Goal: Task Accomplishment & Management: Manage account settings

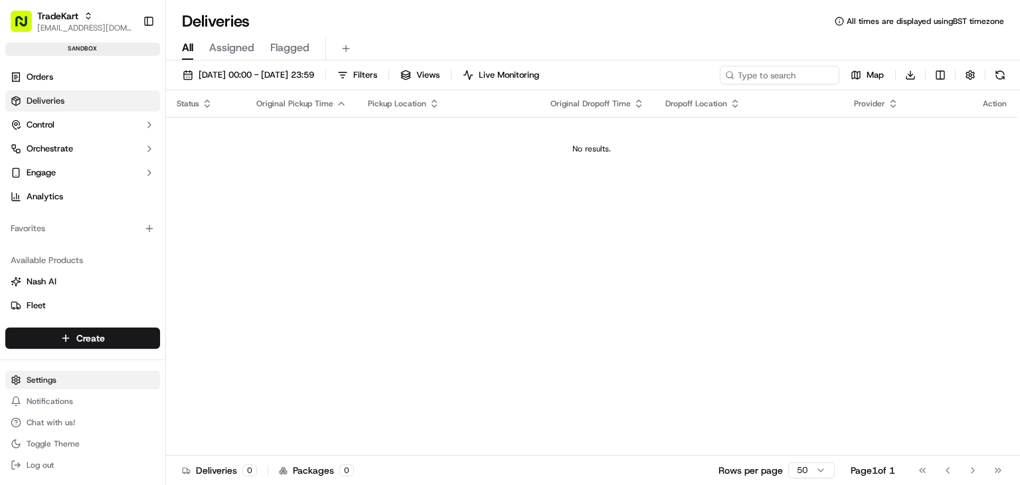
click at [47, 380] on html "TradeKart [EMAIL_ADDRESS][DOMAIN_NAME] Toggle Sidebar sandbox Orders Deliveries…" at bounding box center [510, 242] width 1020 height 485
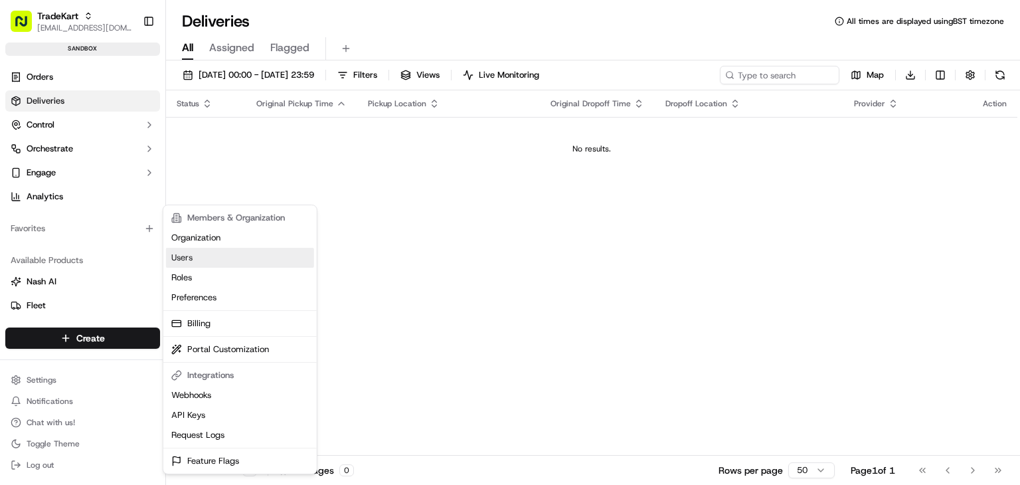
click at [197, 255] on link "Users" at bounding box center [240, 258] width 148 height 20
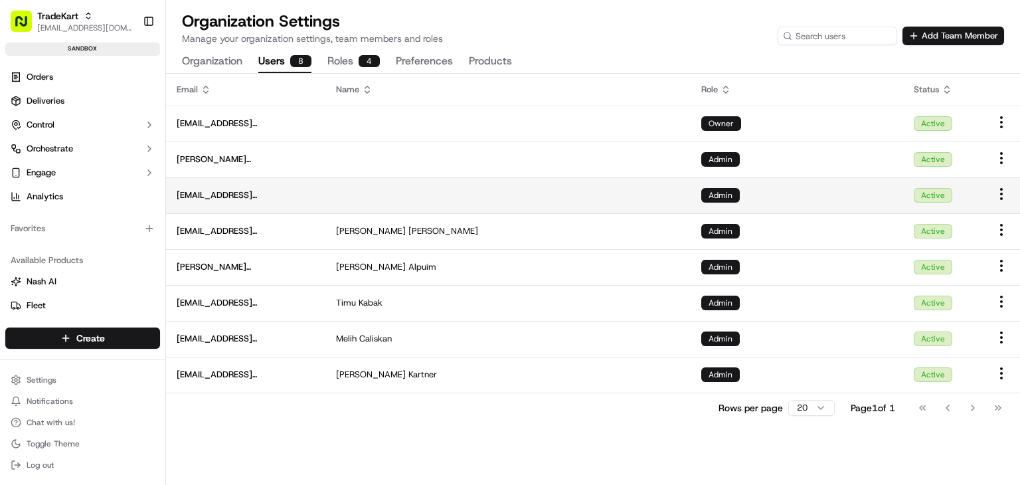
click at [999, 196] on html "TradeKart [EMAIL_ADDRESS][DOMAIN_NAME] Toggle Sidebar sandbox Orders Deliveries…" at bounding box center [510, 242] width 1020 height 485
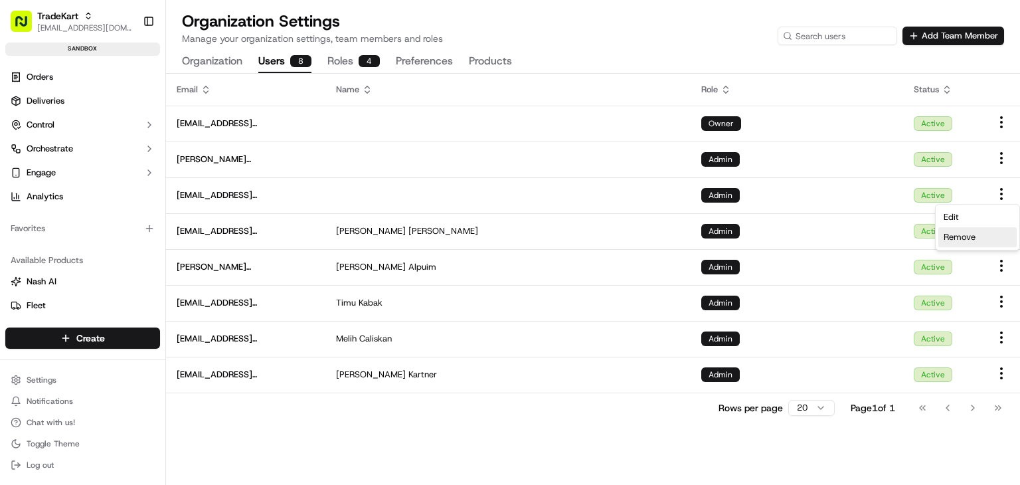
click at [950, 239] on span "Remove" at bounding box center [959, 237] width 32 height 12
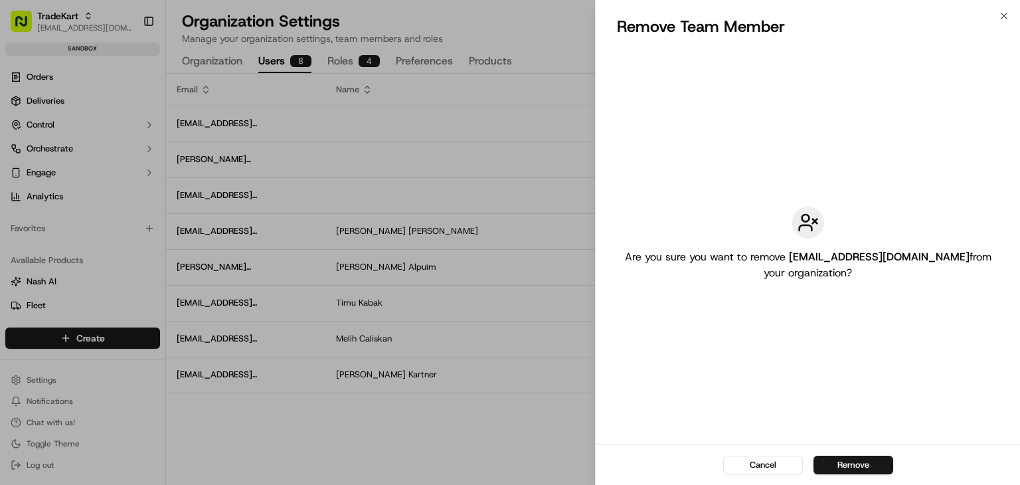
click at [831, 457] on button "Remove" at bounding box center [853, 464] width 80 height 19
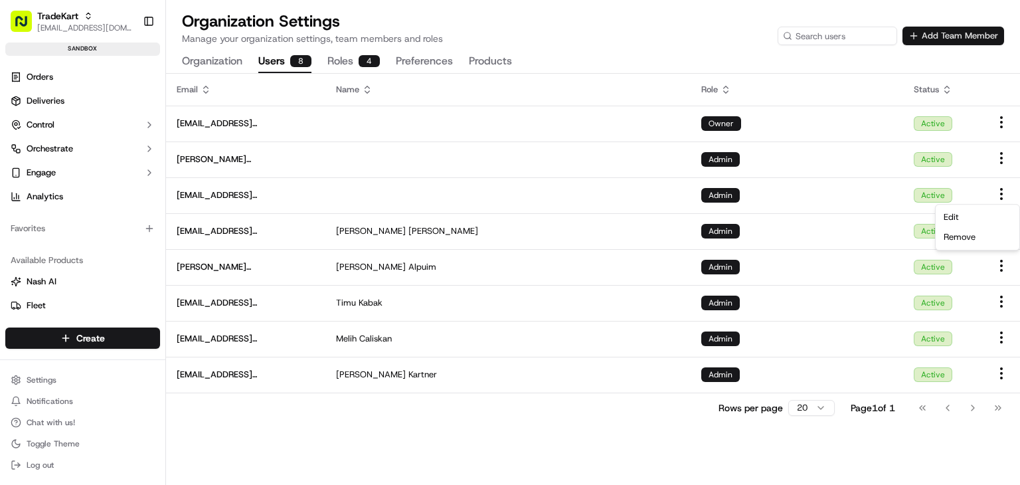
click at [927, 29] on button "Add Team Member" at bounding box center [953, 36] width 102 height 19
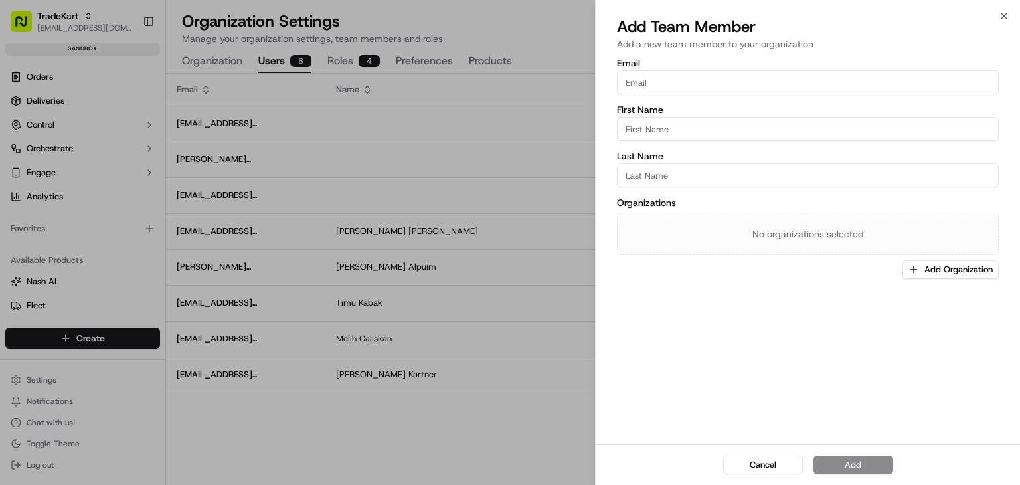
click at [787, 80] on input "Email" at bounding box center [808, 82] width 382 height 24
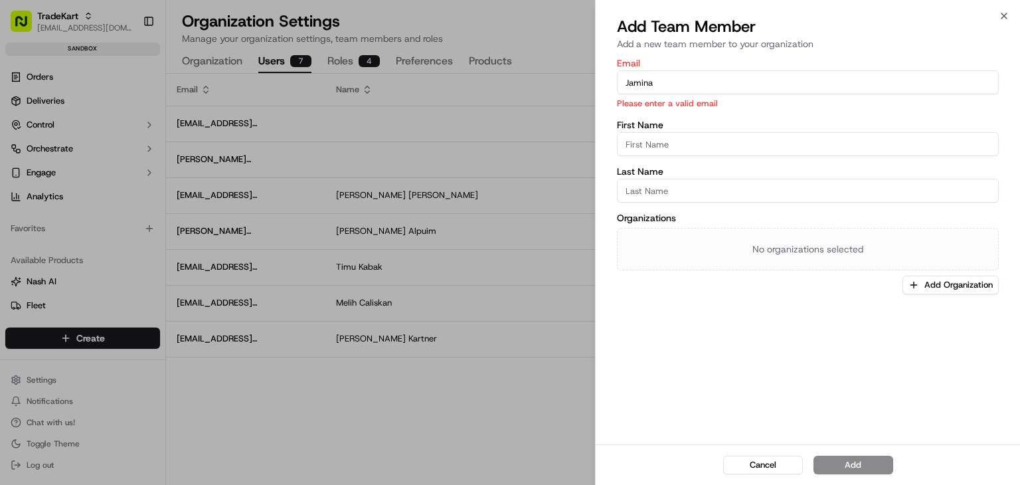
type input "[EMAIL_ADDRESS][DOMAIN_NAME]"
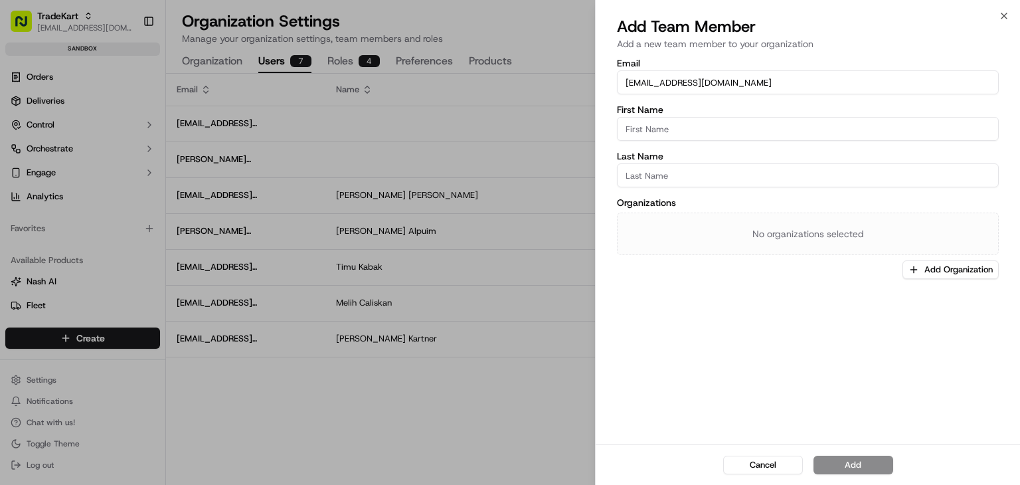
click at [645, 120] on input "First Name" at bounding box center [808, 129] width 382 height 24
type input "J"
type input "Jamina"
type input "Huanzon"
type input "Guanzon"
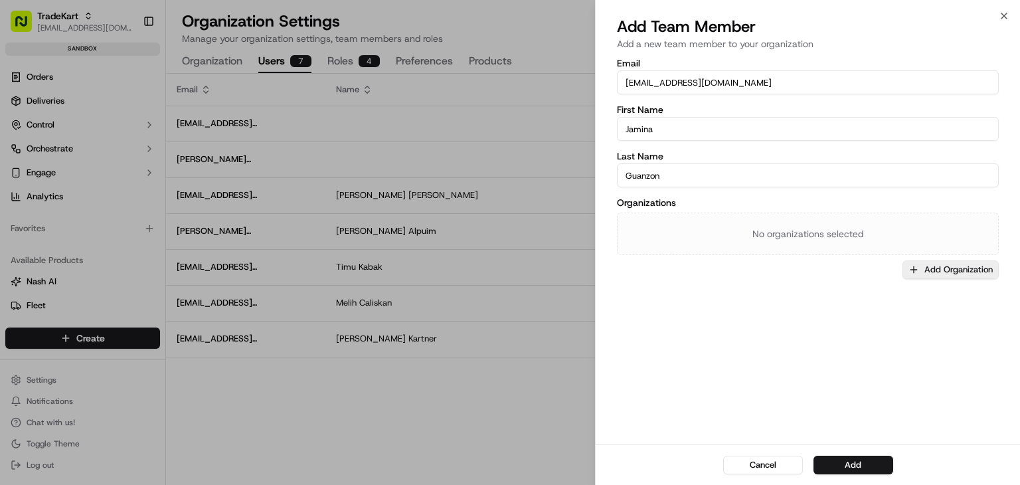
click at [946, 268] on button "Add Organization" at bounding box center [950, 269] width 96 height 19
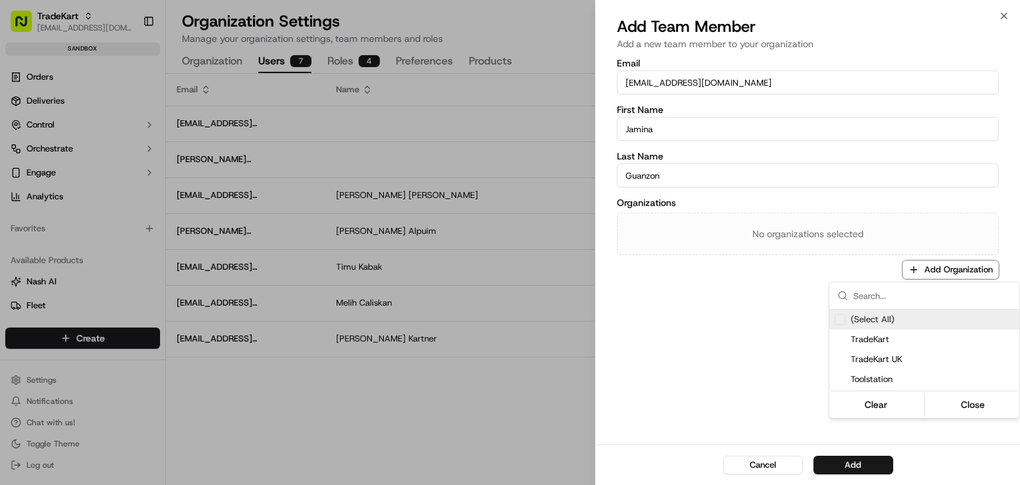
click at [911, 314] on div "(Select All)" at bounding box center [924, 319] width 190 height 20
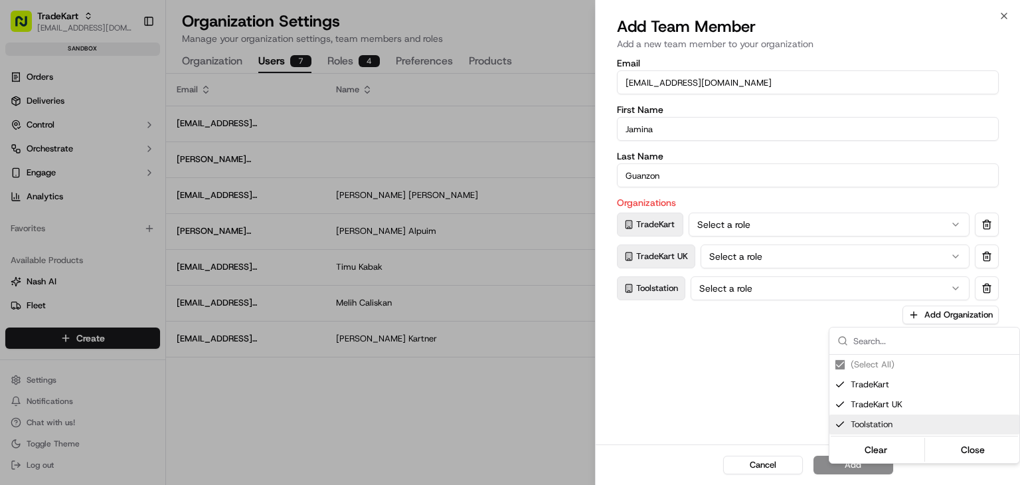
click at [733, 388] on div at bounding box center [510, 242] width 1020 height 485
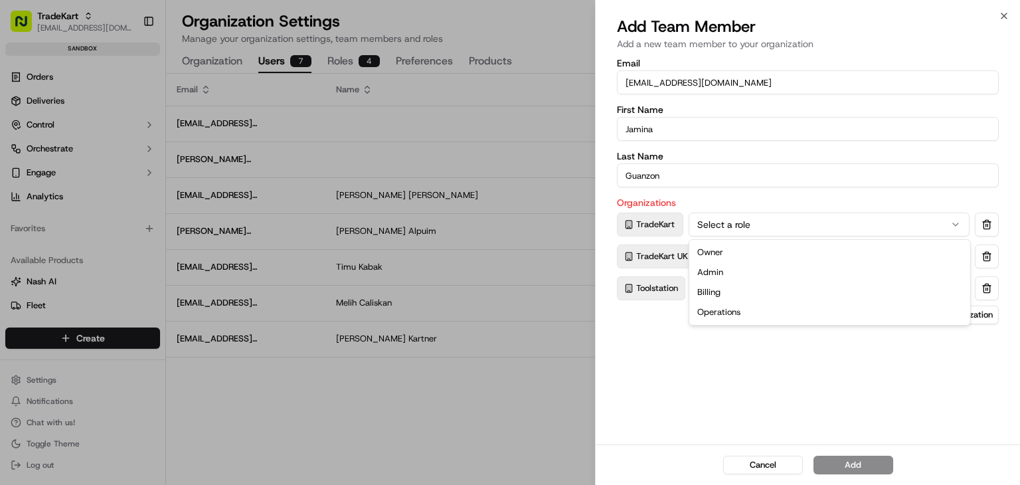
click at [728, 222] on button "Select a role" at bounding box center [828, 224] width 281 height 24
click at [752, 258] on button "Select a role" at bounding box center [834, 256] width 269 height 24
click at [751, 292] on button "Select a role" at bounding box center [829, 288] width 279 height 24
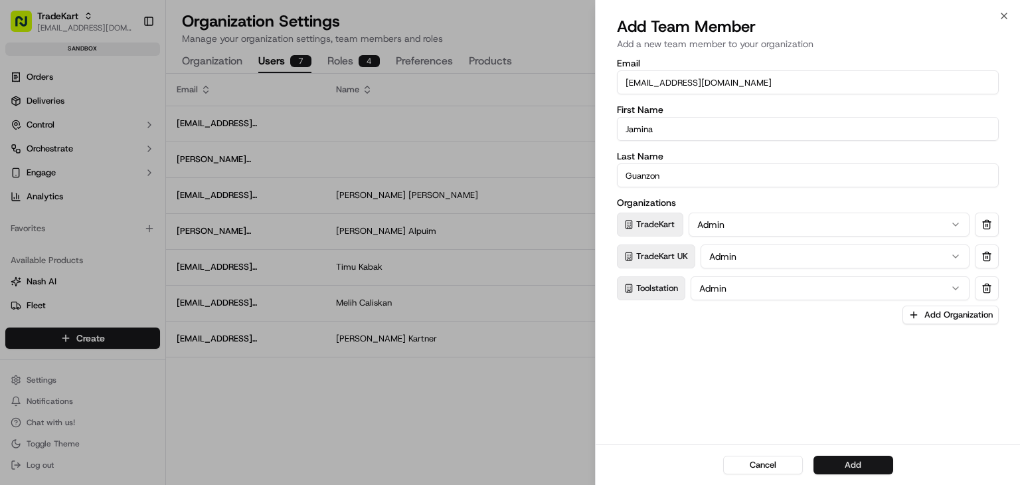
click at [831, 461] on button "Add" at bounding box center [853, 464] width 80 height 19
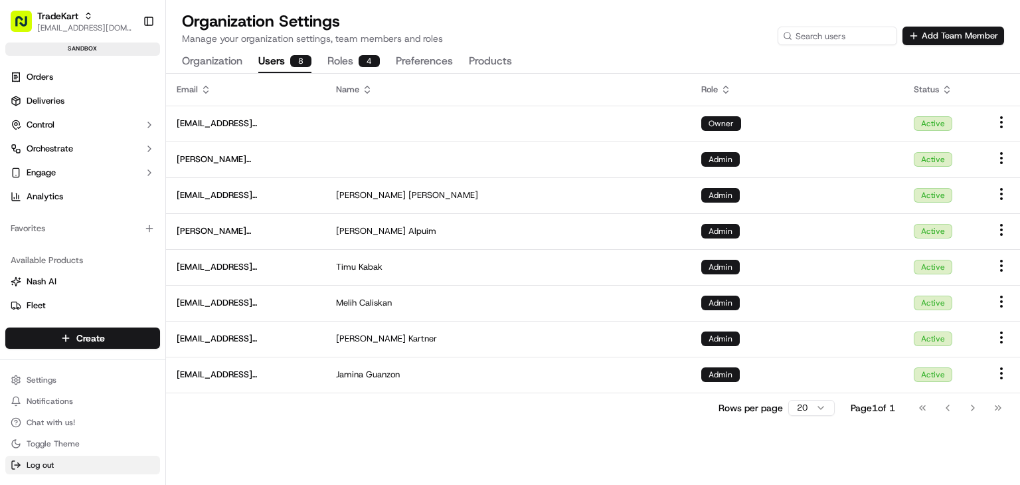
click at [56, 471] on button "Log out" at bounding box center [82, 464] width 155 height 19
